Goal: Navigation & Orientation: Find specific page/section

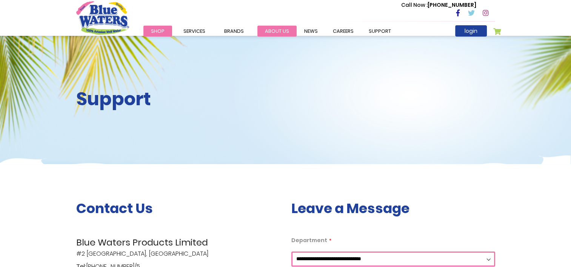
click at [278, 32] on link "about us" at bounding box center [276, 31] width 39 height 11
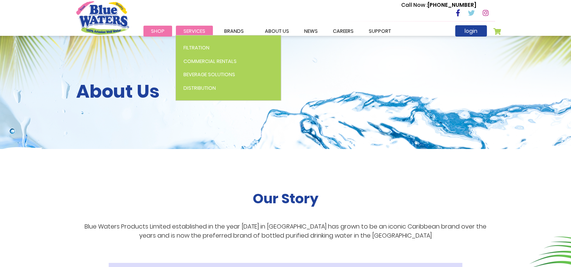
click at [189, 32] on span "Services" at bounding box center [194, 31] width 22 height 7
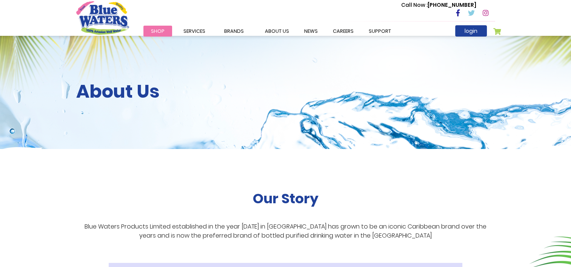
click at [160, 31] on span "Shop" at bounding box center [158, 31] width 14 height 7
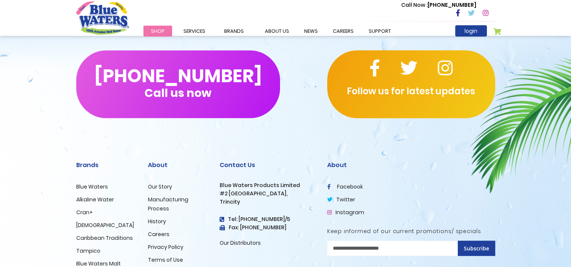
scroll to position [1307, 0]
